Goal: Find specific page/section: Find specific page/section

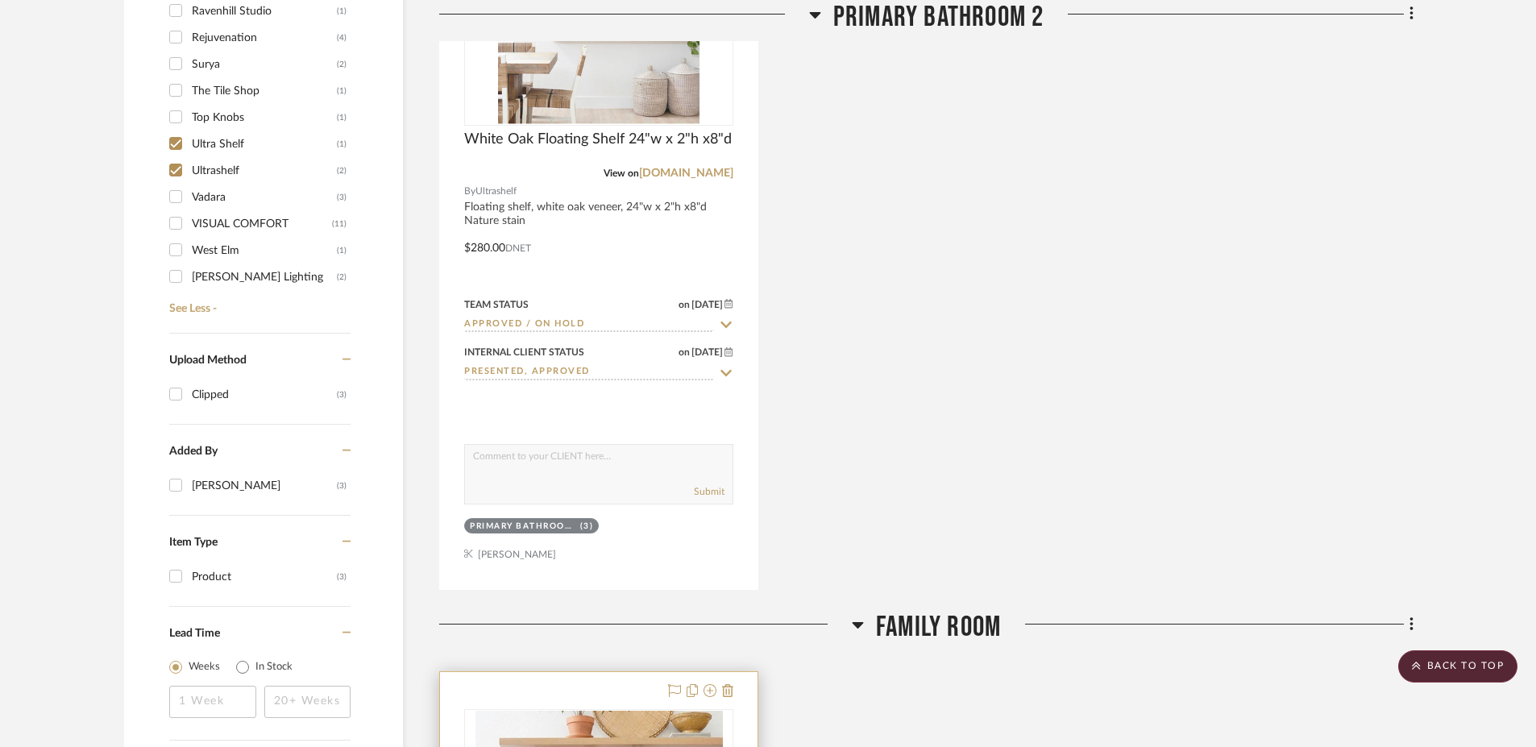
scroll to position [1335, 0]
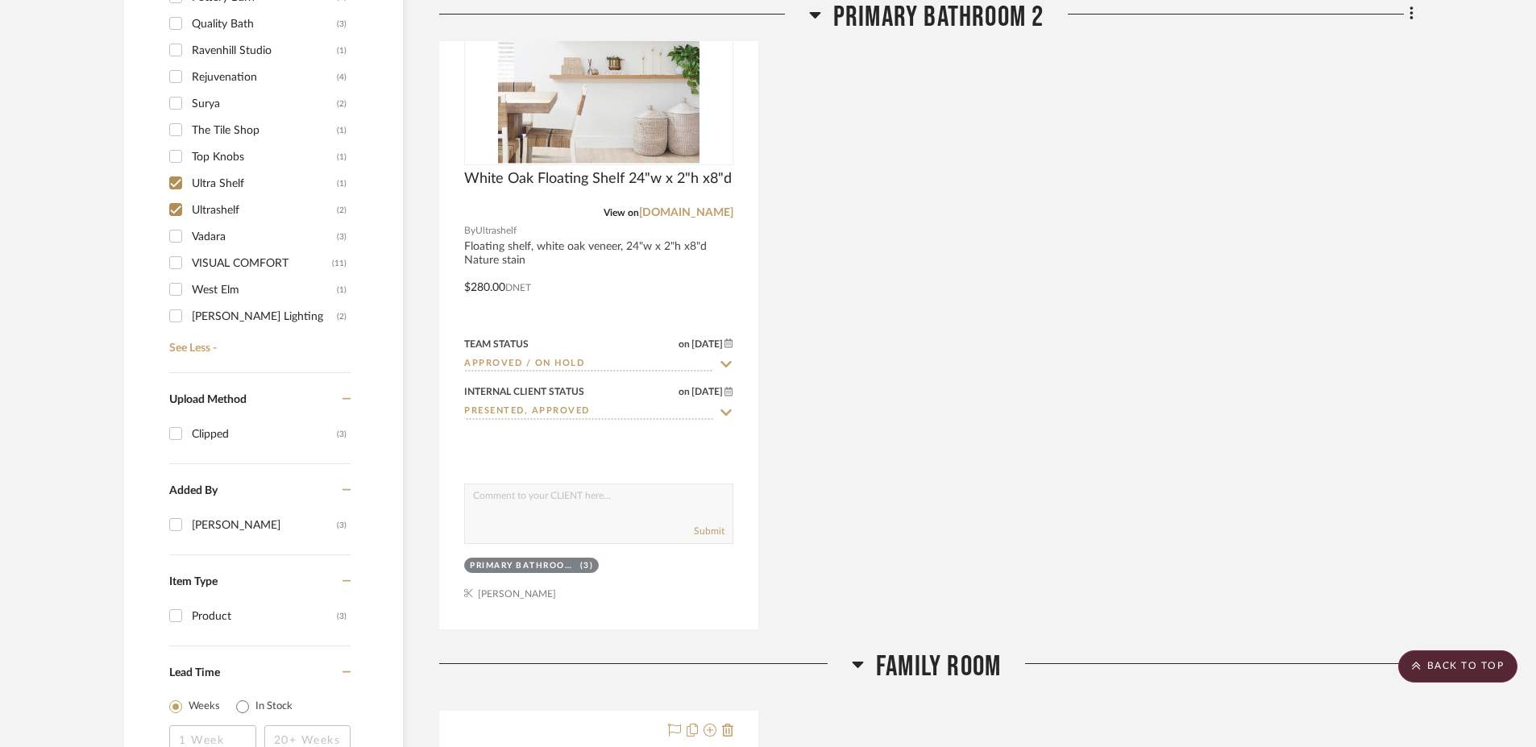
click at [180, 206] on input "Ultrashelf (2)" at bounding box center [176, 210] width 26 height 26
checkbox input "false"
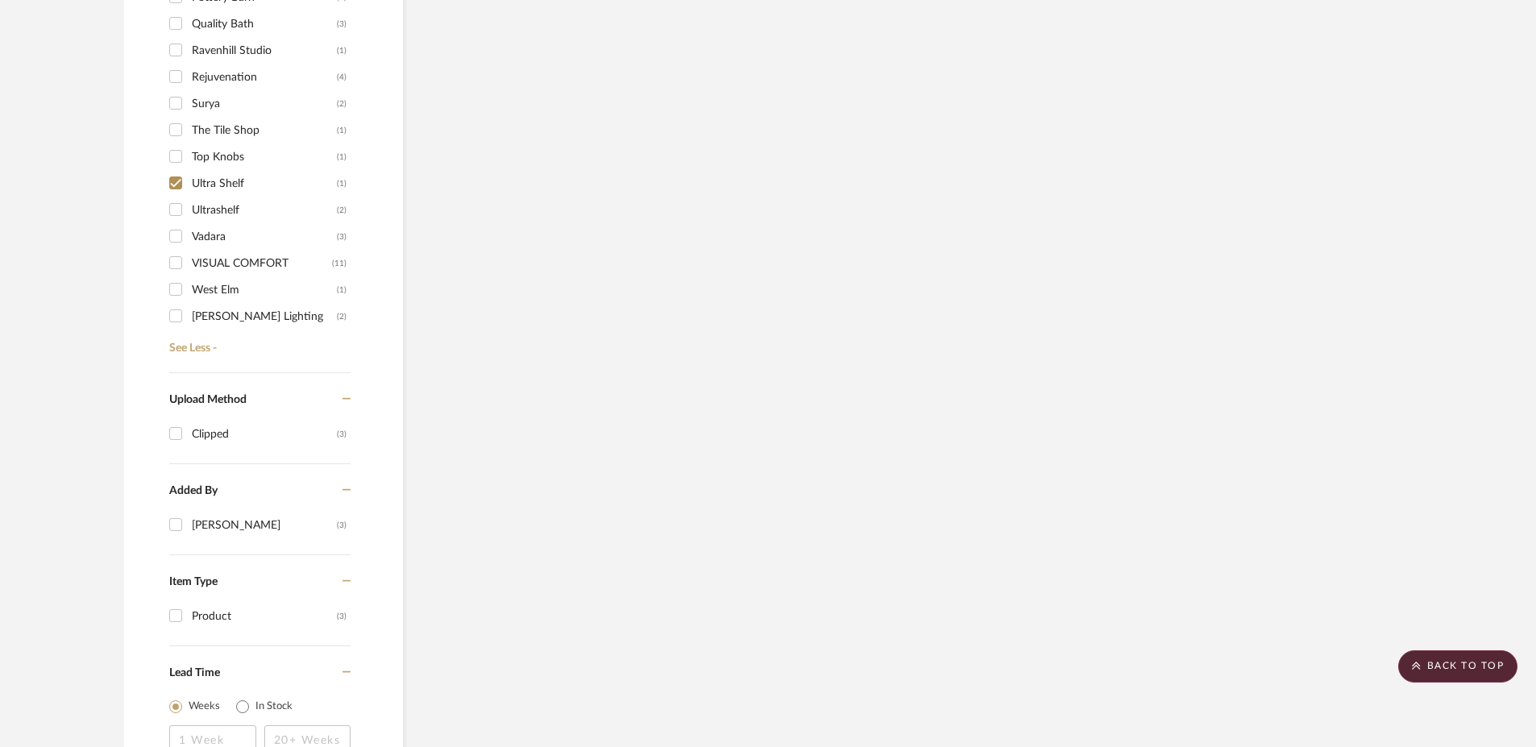
click at [175, 188] on input "Ultra Shelf (1)" at bounding box center [176, 183] width 26 height 26
checkbox input "false"
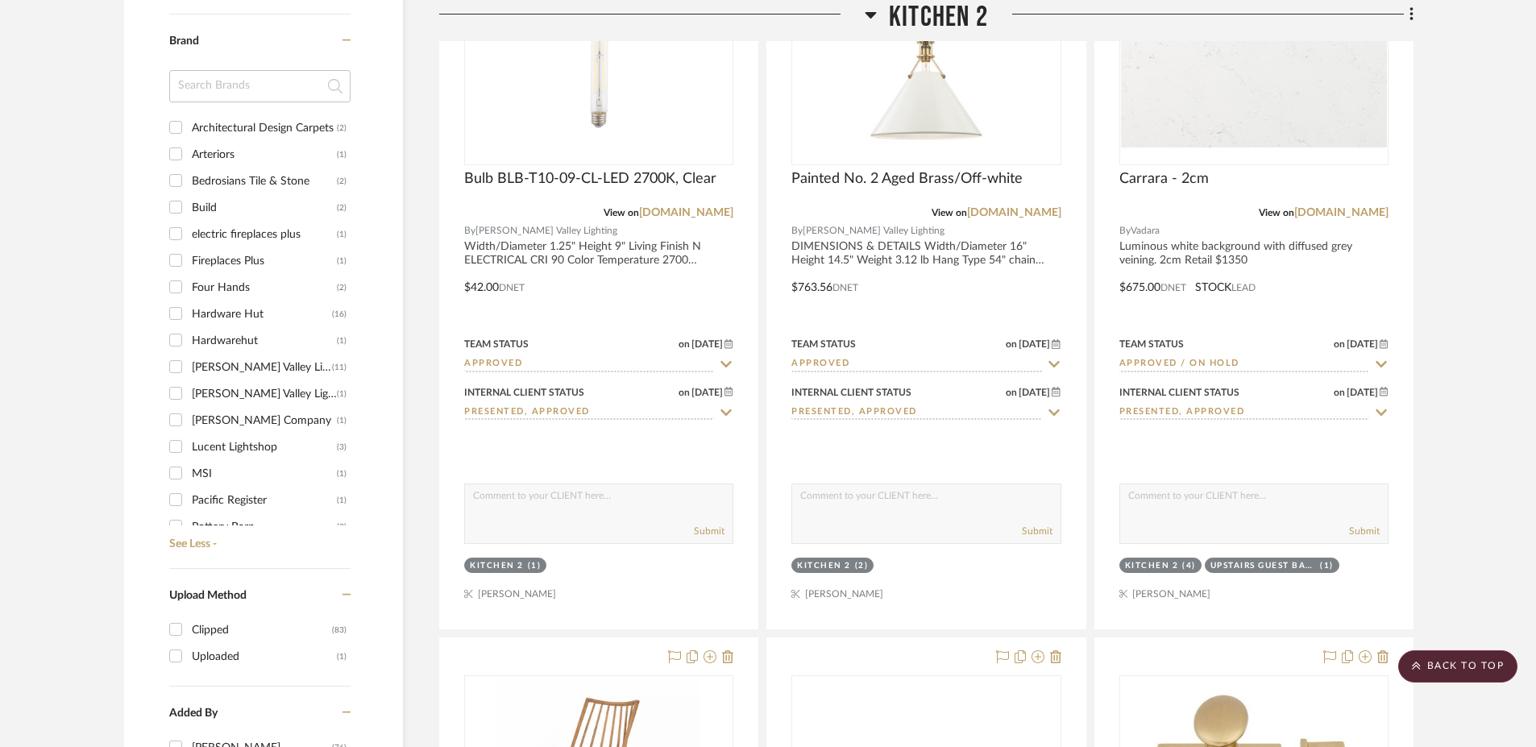
scroll to position [1419, 0]
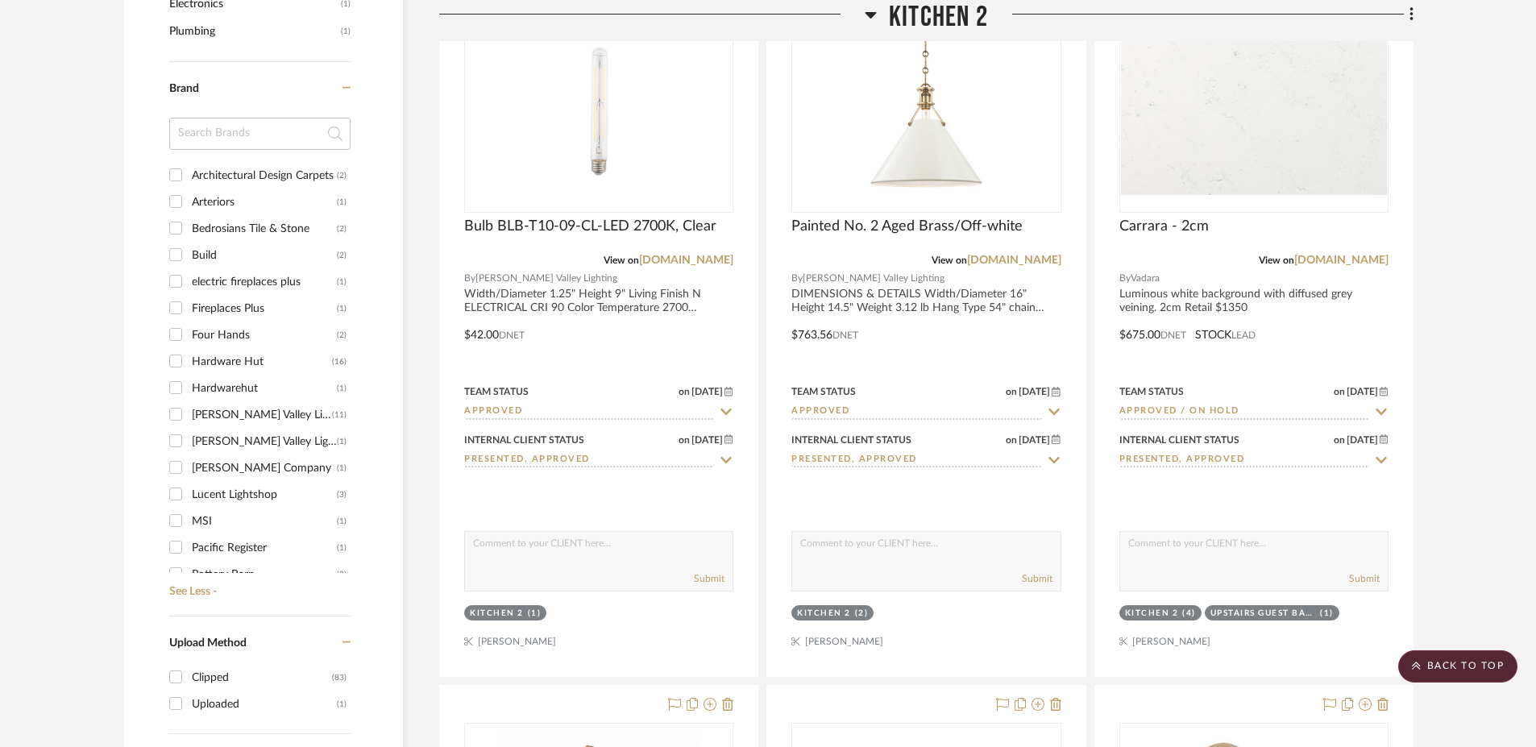
click at [202, 168] on div "Architectural Design Carpets" at bounding box center [264, 176] width 145 height 26
click at [189, 168] on input "Architectural Design Carpets (2)" at bounding box center [176, 175] width 26 height 26
checkbox input "true"
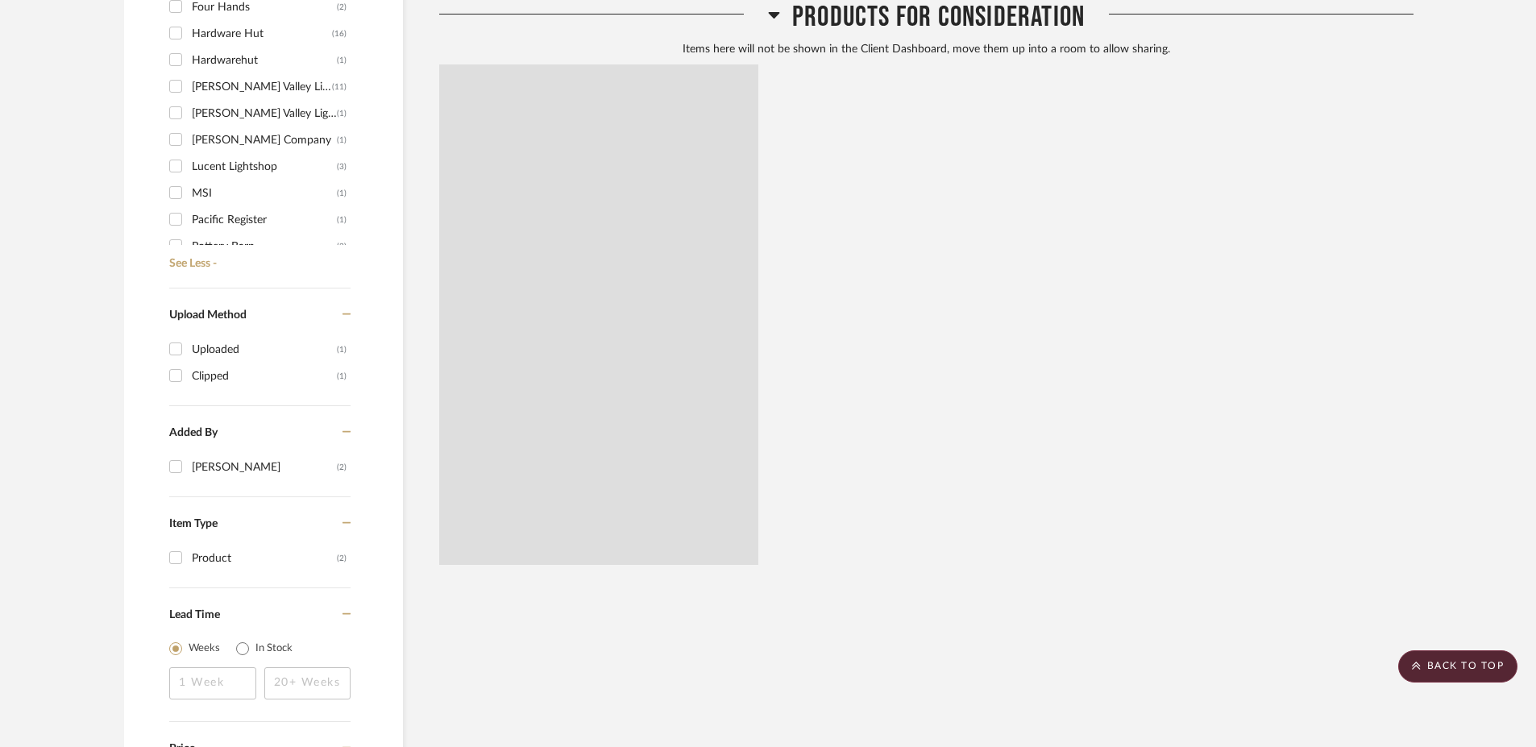
scroll to position [1393, 0]
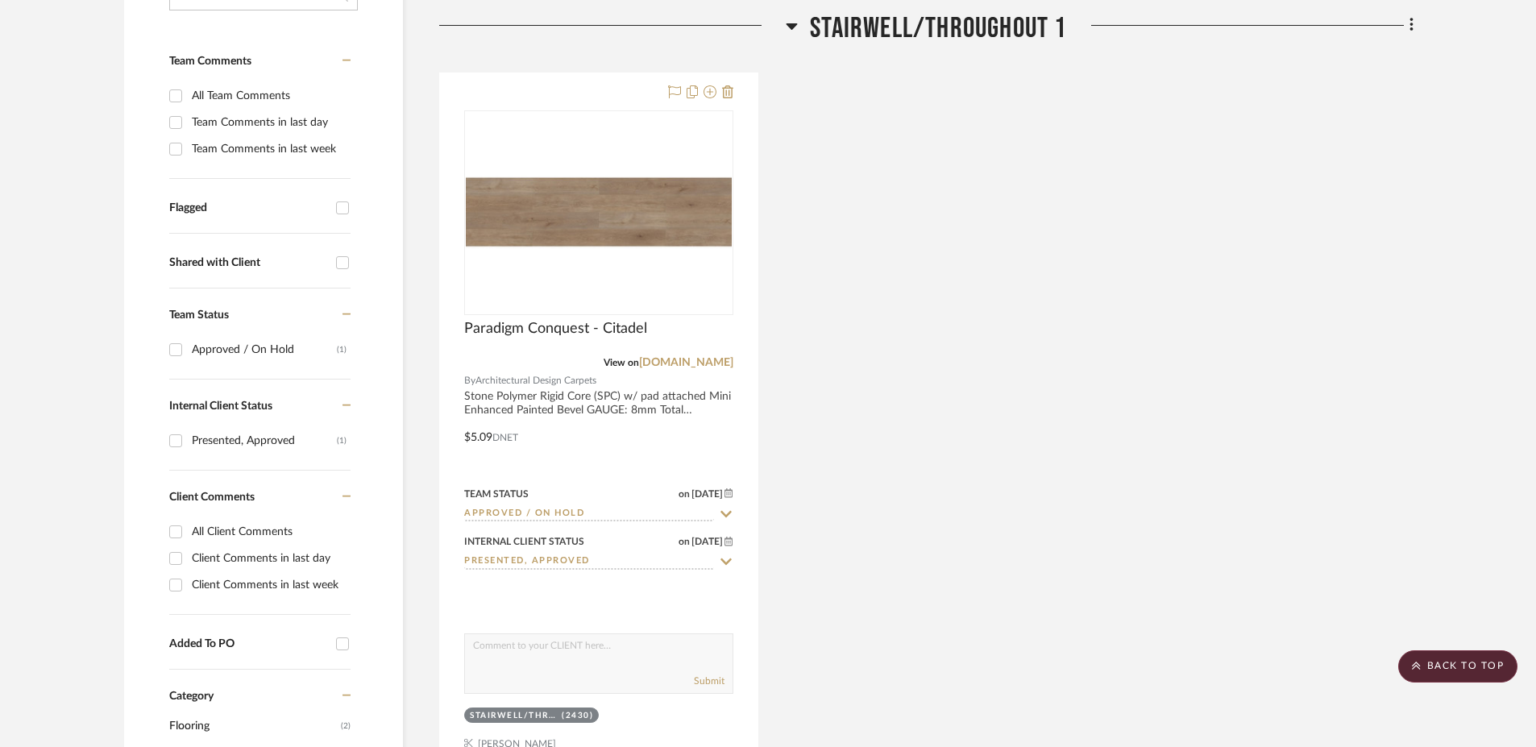
scroll to position [314, 0]
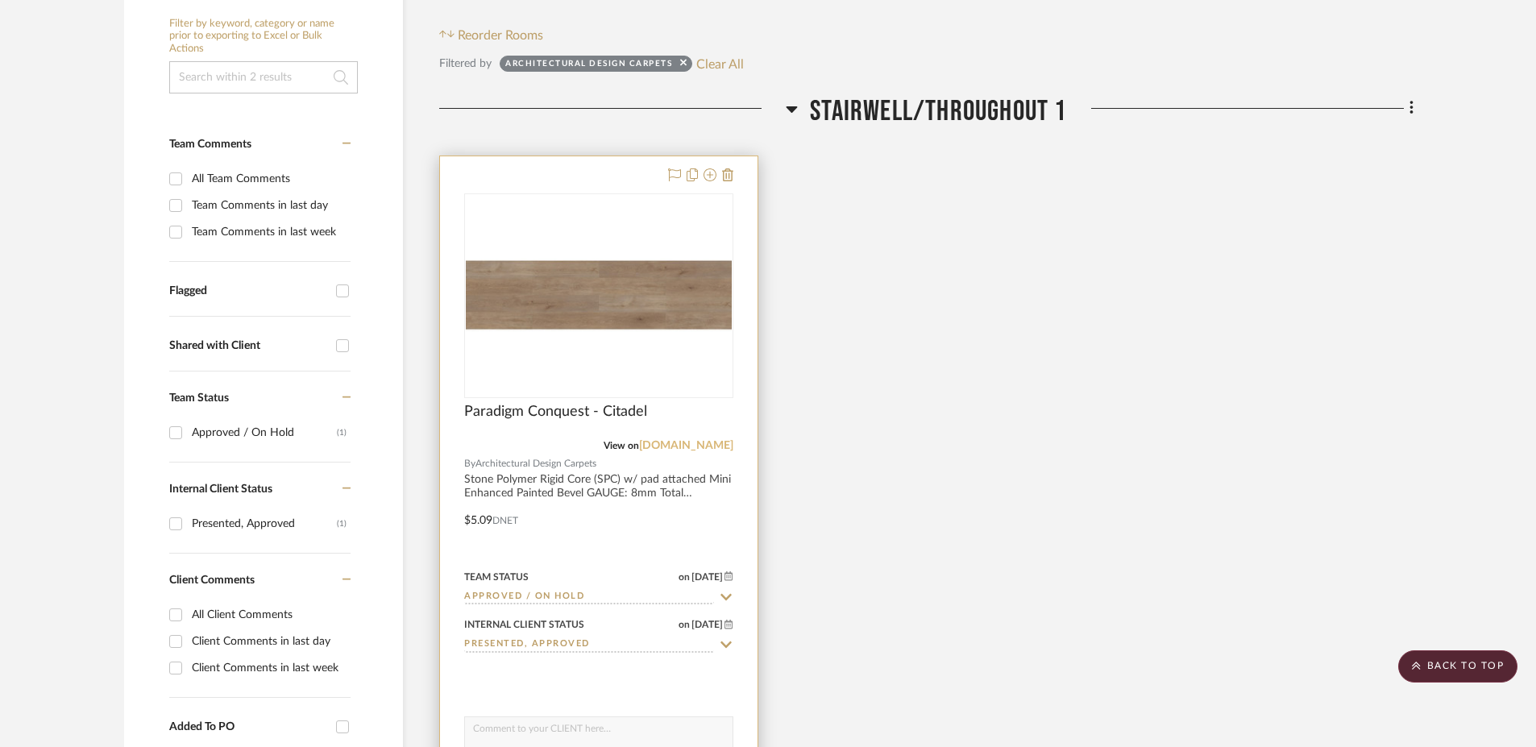
click at [680, 447] on link "[DOMAIN_NAME]" at bounding box center [686, 445] width 94 height 11
